Goal: Find specific page/section: Find specific page/section

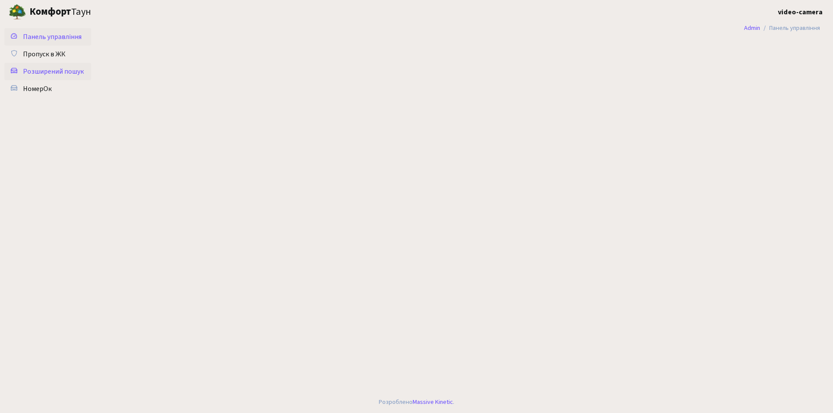
click at [71, 72] on span "Розширений пошук" at bounding box center [53, 72] width 61 height 10
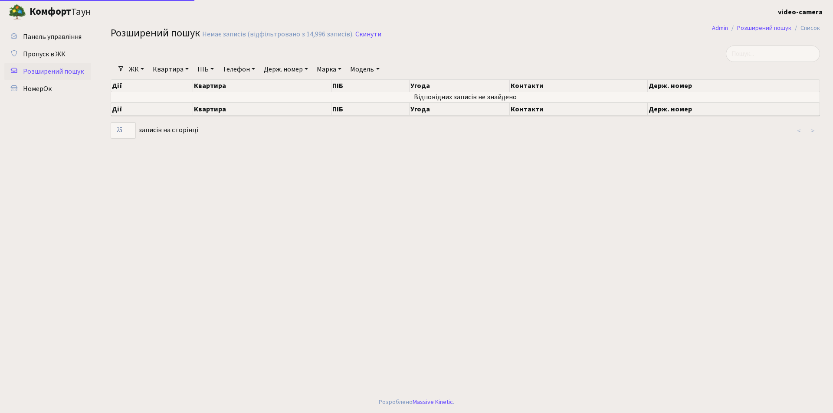
select select "25"
click at [208, 72] on link "ПІБ" at bounding box center [205, 69] width 23 height 15
click at [205, 86] on input "text" at bounding box center [219, 86] width 51 height 16
type input "котляров"
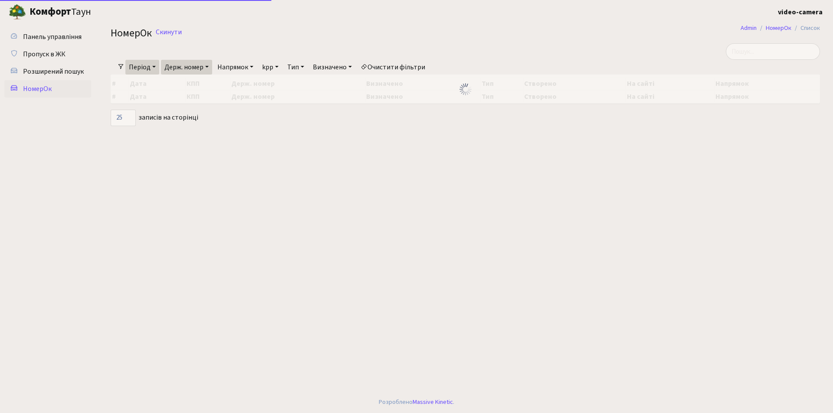
select select "25"
